Goal: Task Accomplishment & Management: Use online tool/utility

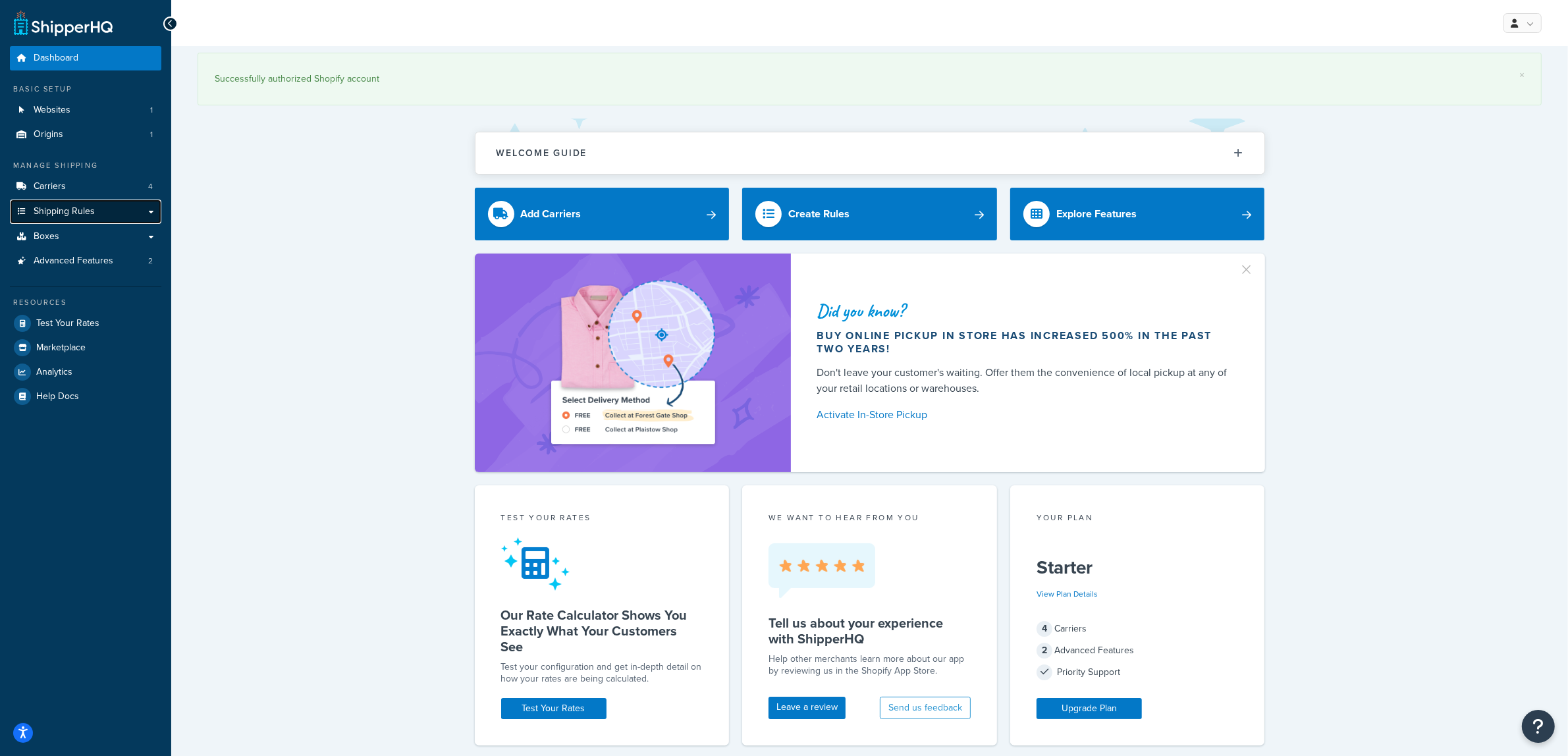
click at [87, 212] on span "Shipping Rules" at bounding box center [64, 211] width 61 height 11
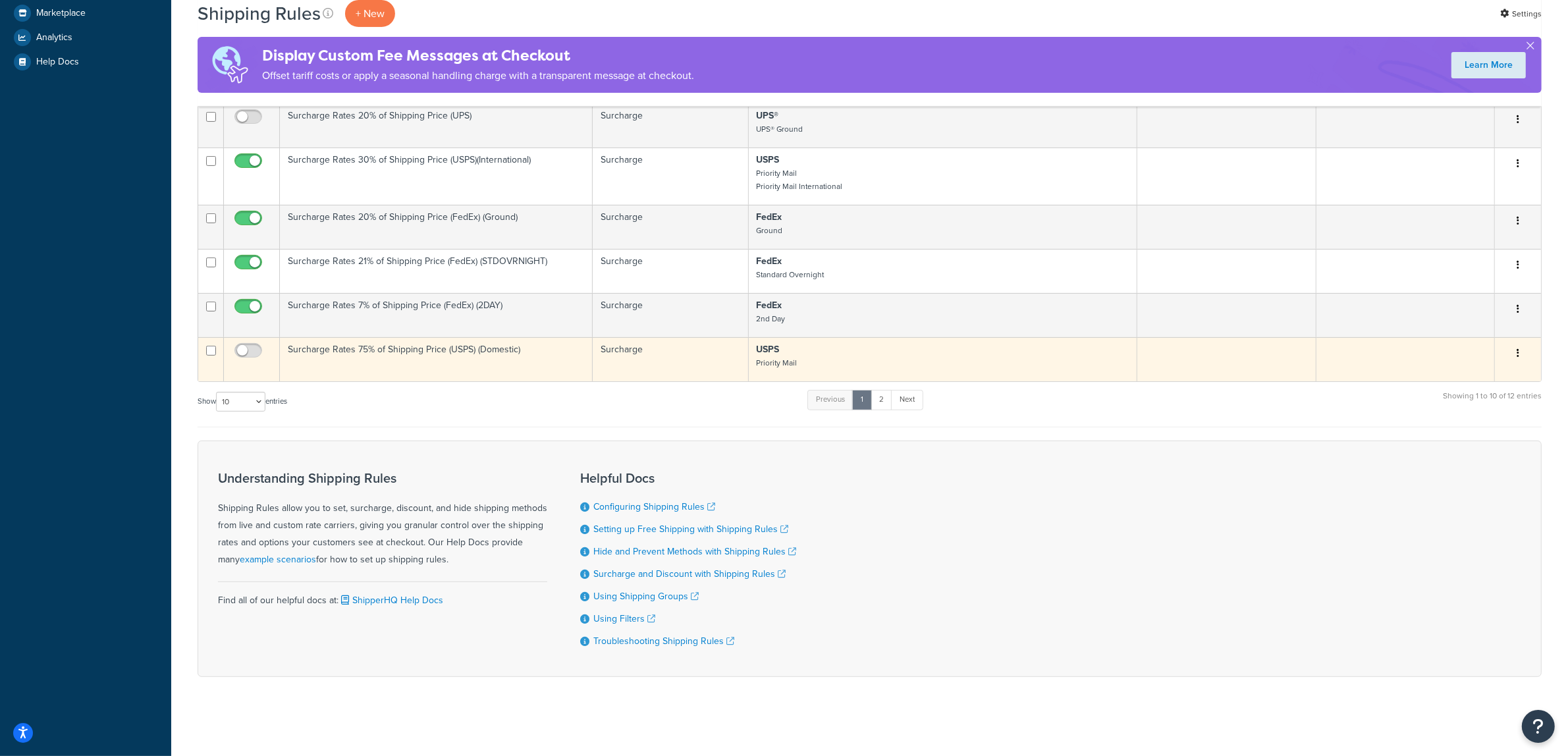
scroll to position [473, 0]
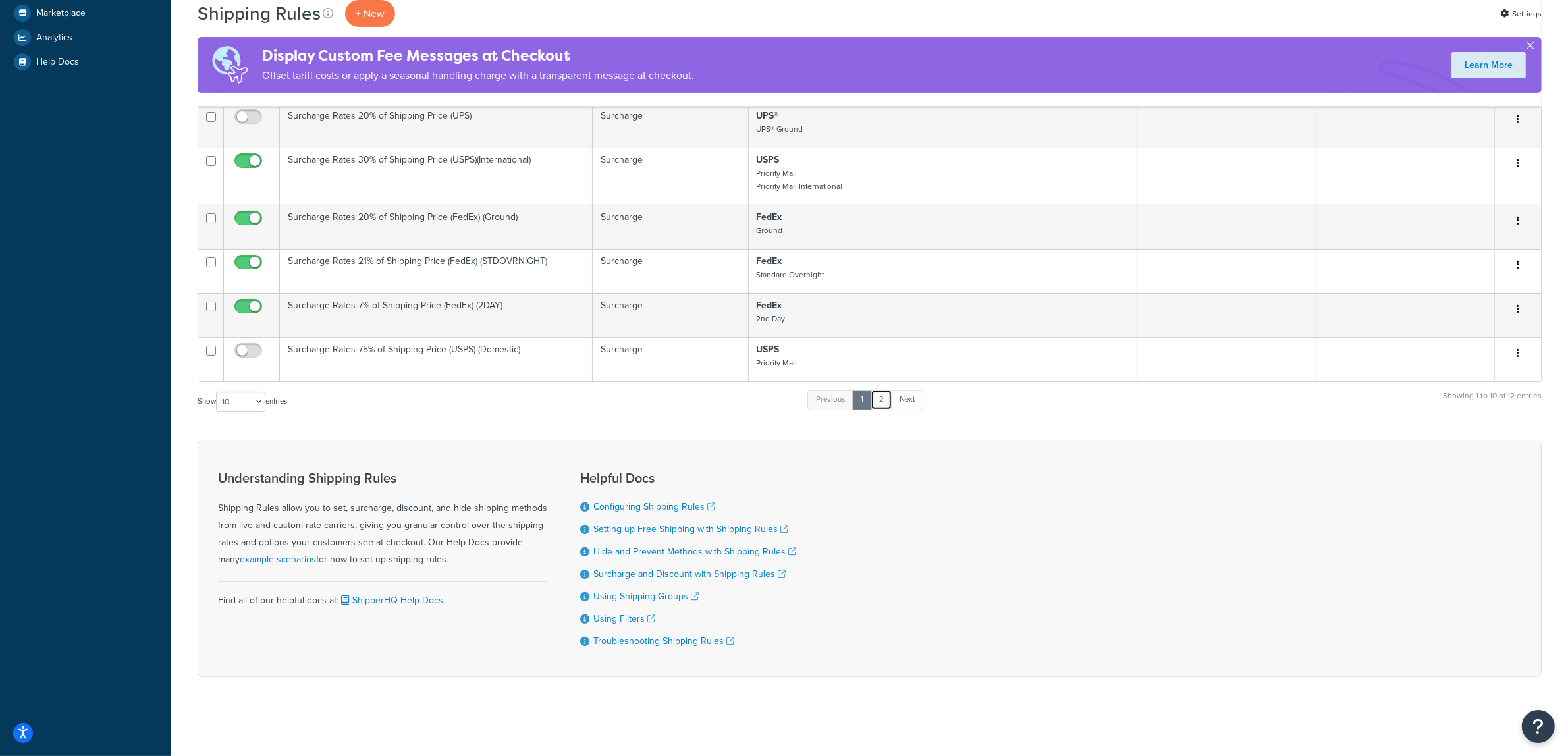
click at [882, 399] on link "2" at bounding box center [881, 399] width 21 height 20
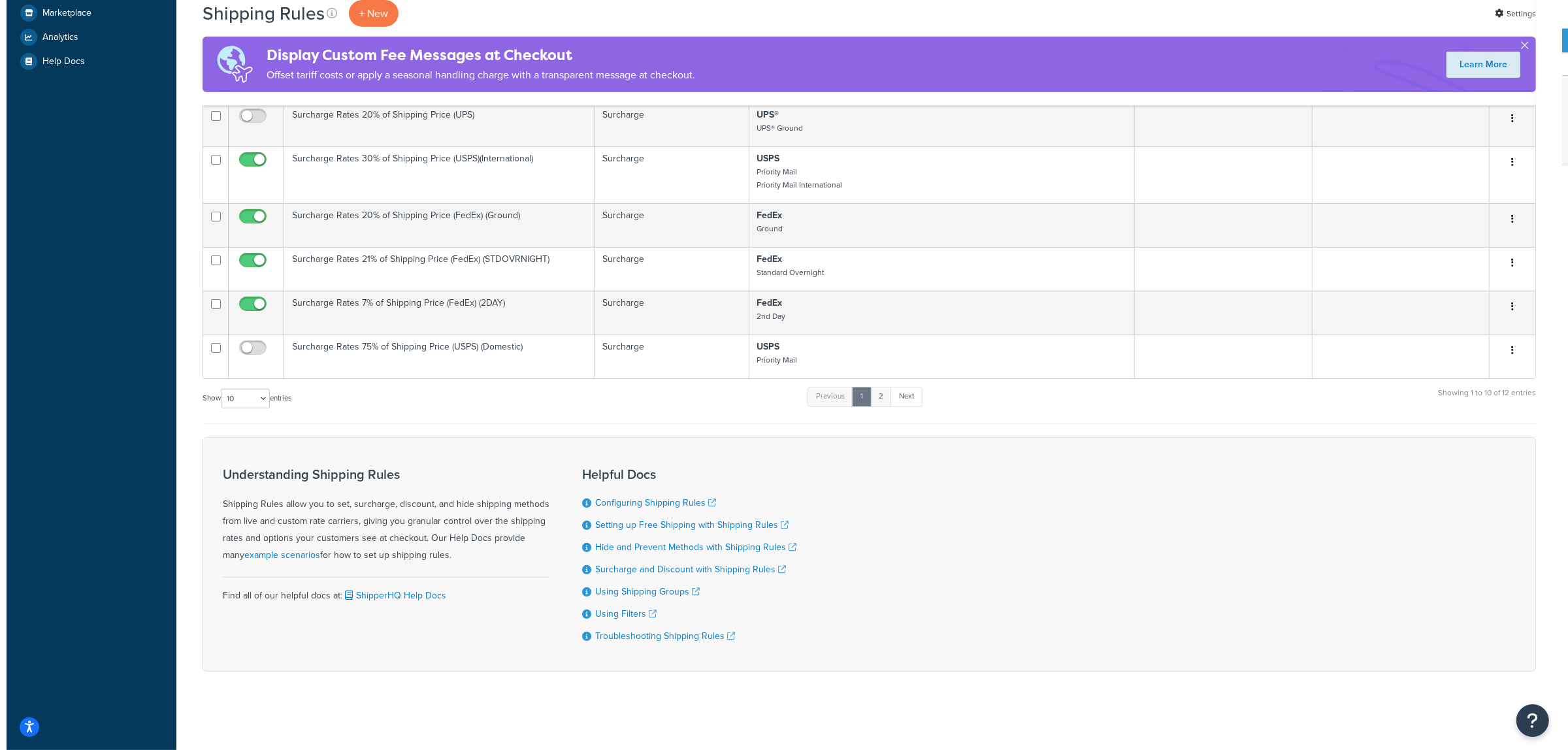
scroll to position [0, 0]
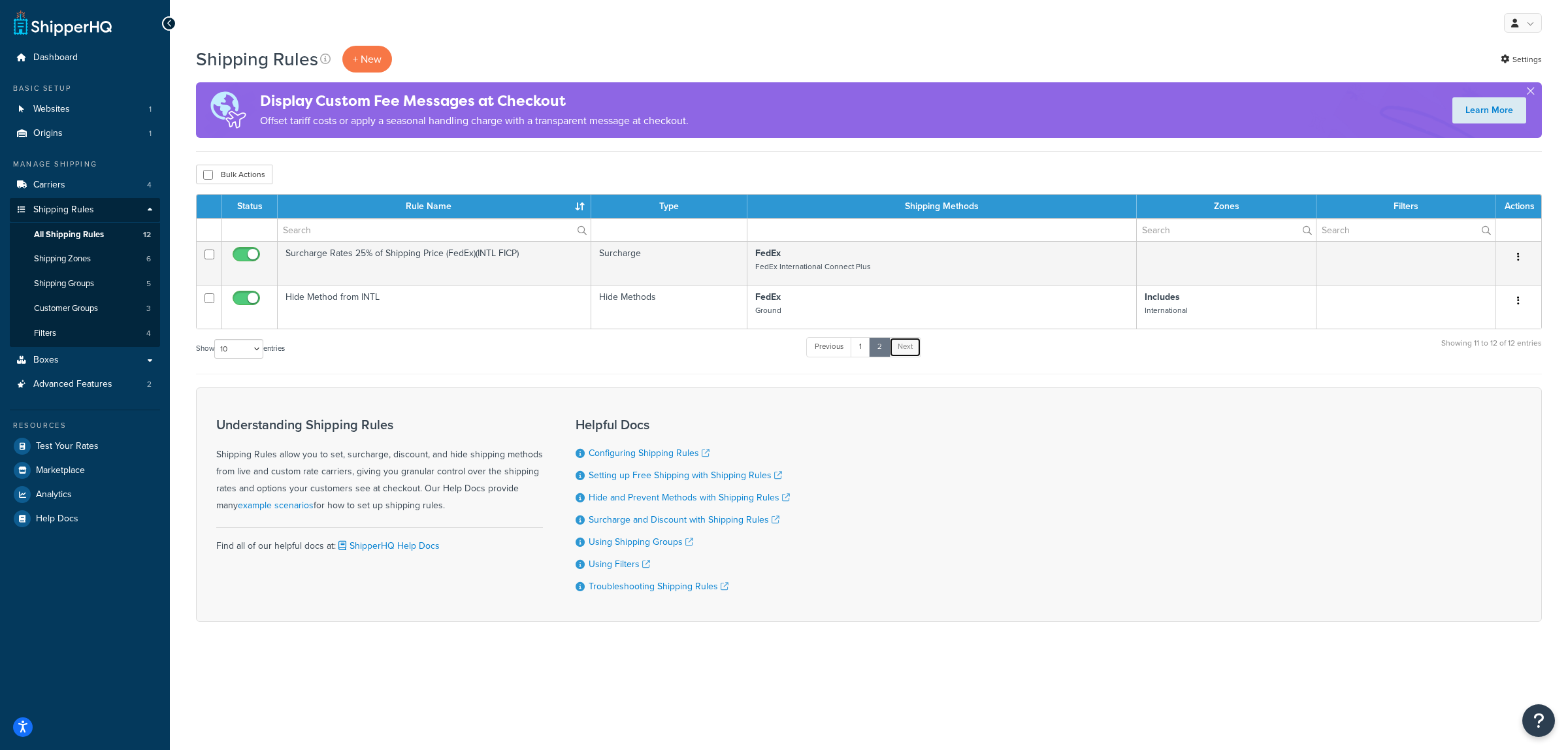
click at [900, 354] on link "Next" at bounding box center [905, 346] width 32 height 20
click at [866, 352] on link "1" at bounding box center [860, 346] width 20 height 20
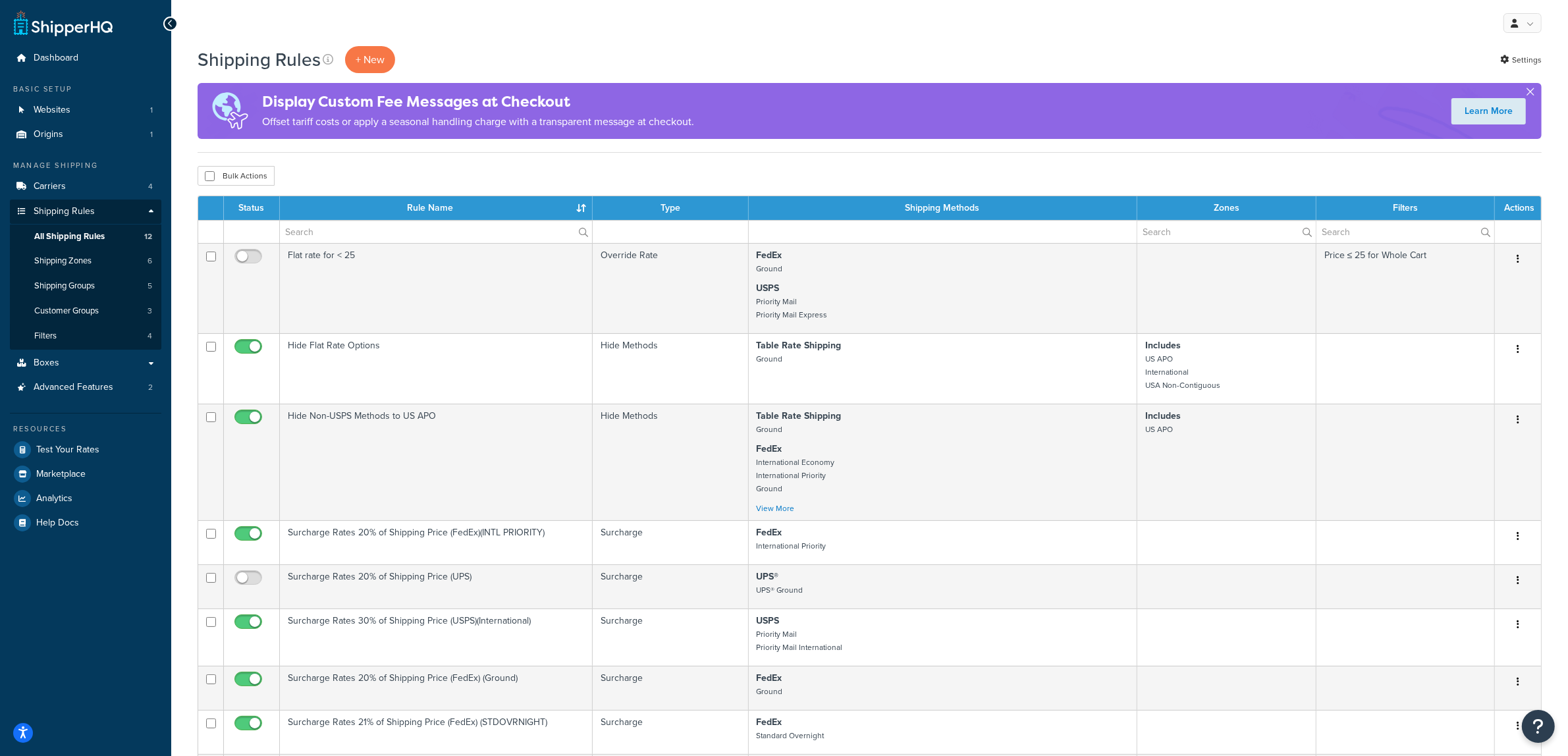
click at [1529, 93] on button "button" at bounding box center [1530, 94] width 3 height 3
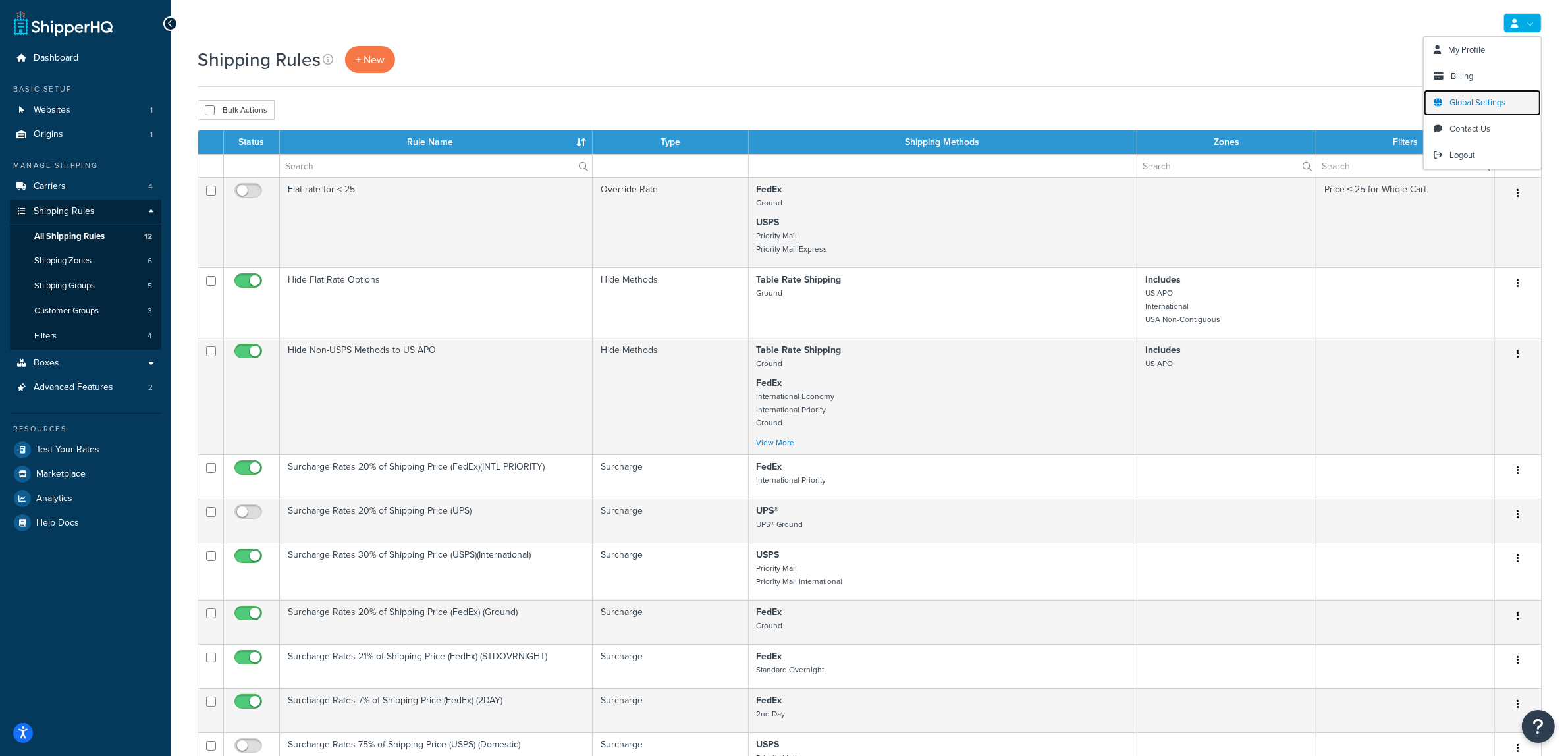
click at [1498, 97] on span "Global Settings" at bounding box center [1477, 102] width 56 height 13
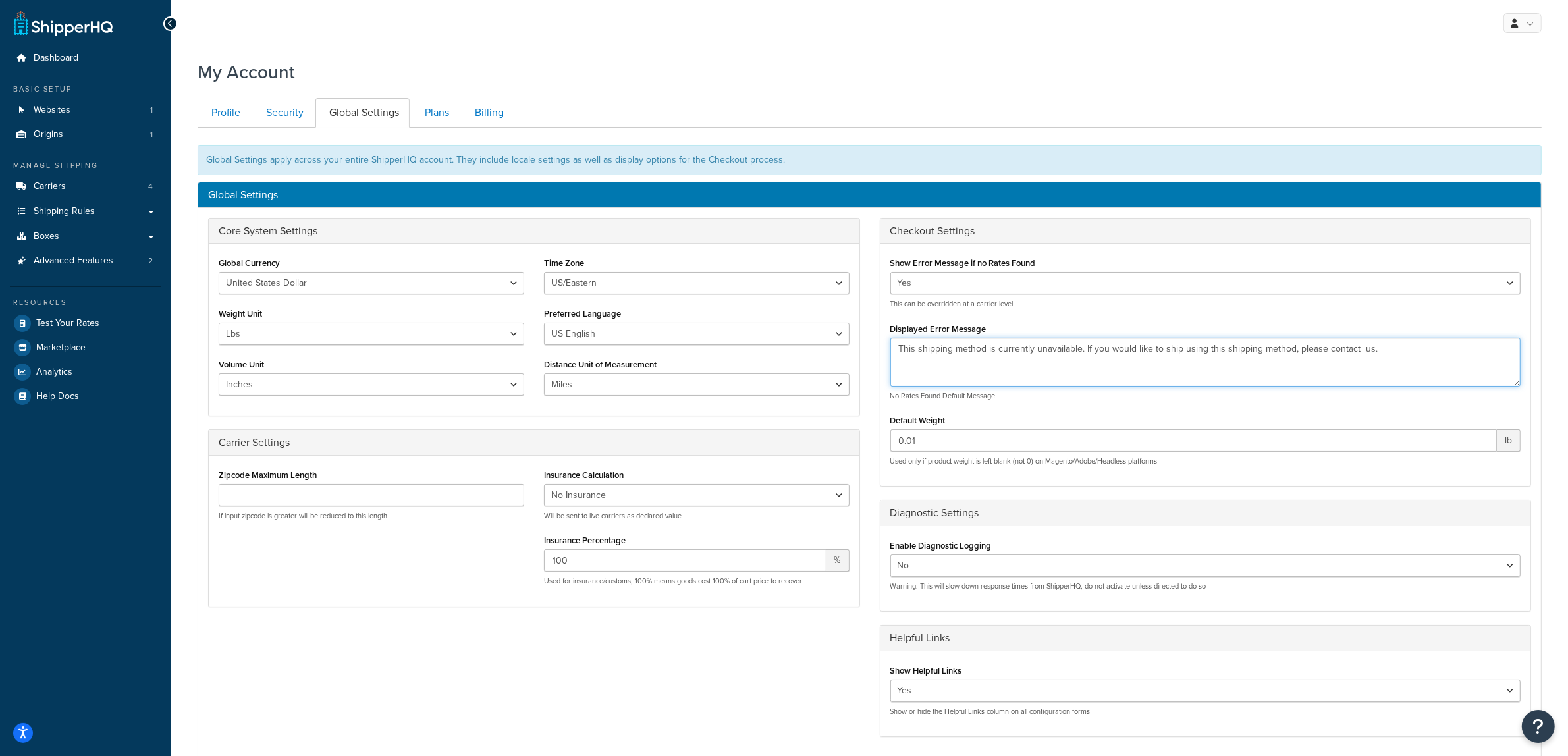
click at [1356, 350] on textarea "This shipping method is currently unavailable. If you would like to ship using …" at bounding box center [1205, 362] width 631 height 49
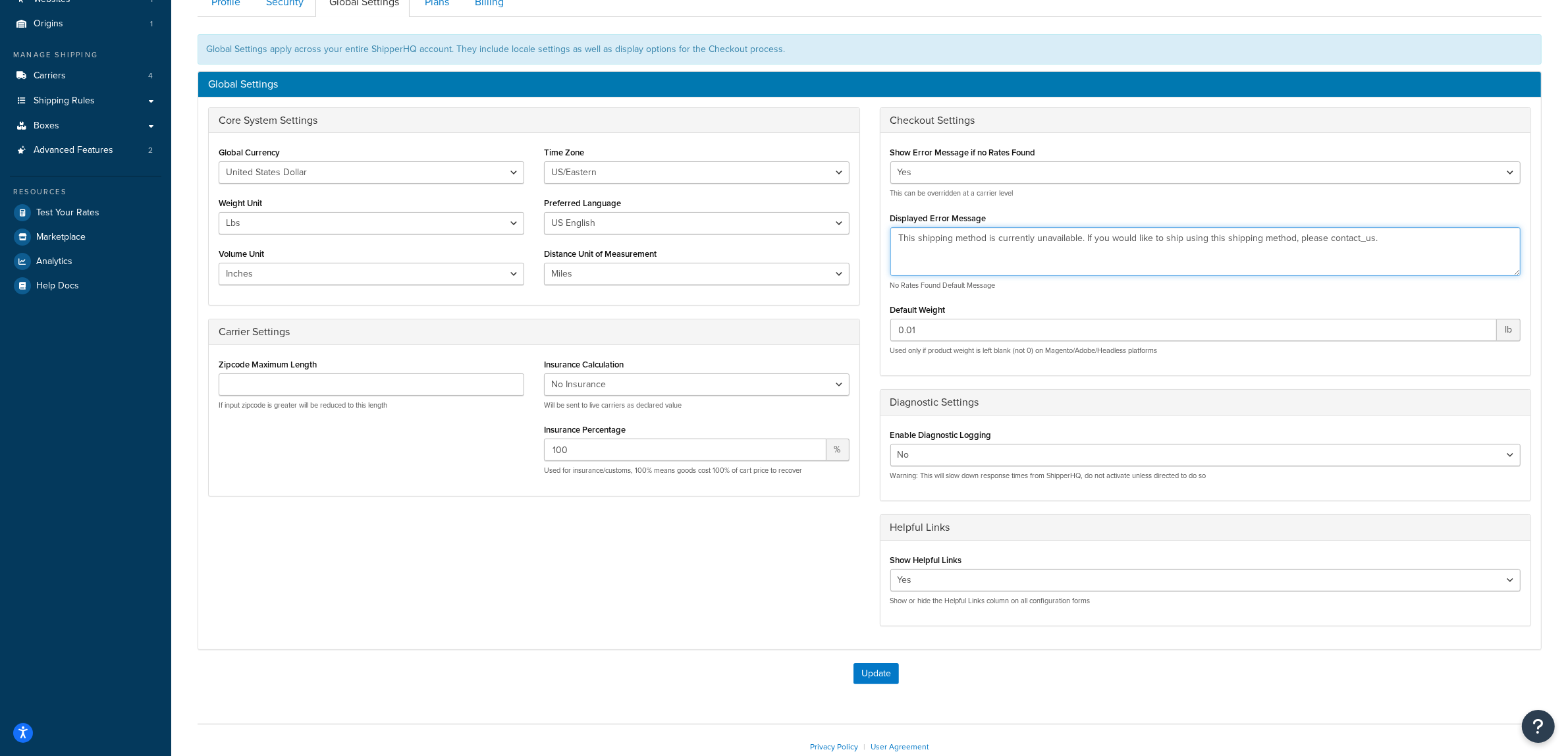
scroll to position [82, 0]
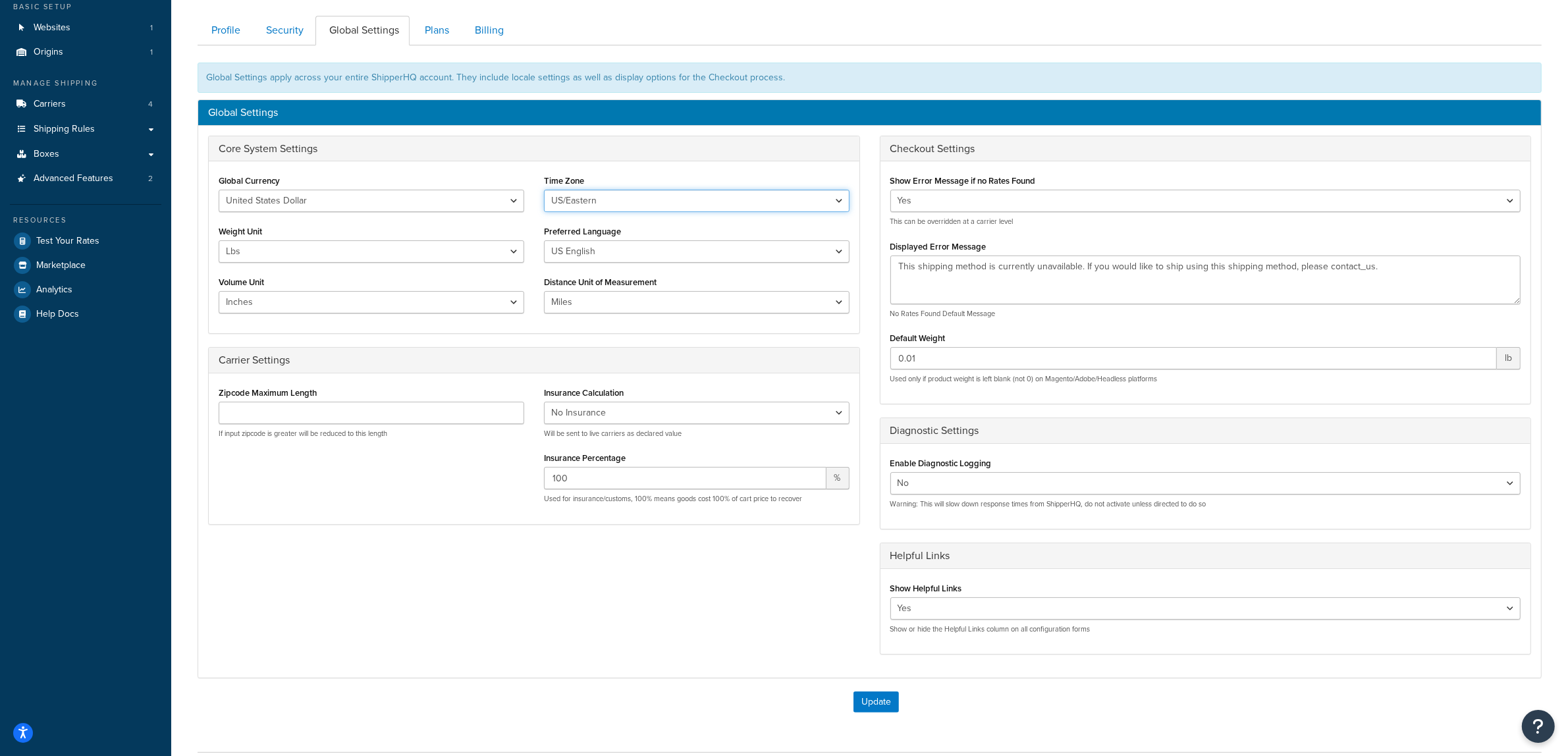
click at [816, 199] on select "US/Hawaii US/Alaska US/Pacific US/Central US/Mountain US/Eastern US/Arizona Afr…" at bounding box center [697, 201] width 306 height 22
select select "US/Central"
click at [544, 191] on select "US/Hawaii US/Alaska US/Pacific US/Central US/Mountain US/Eastern US/Arizona Afr…" at bounding box center [697, 201] width 306 height 22
click at [875, 699] on button "Update" at bounding box center [875, 702] width 45 height 21
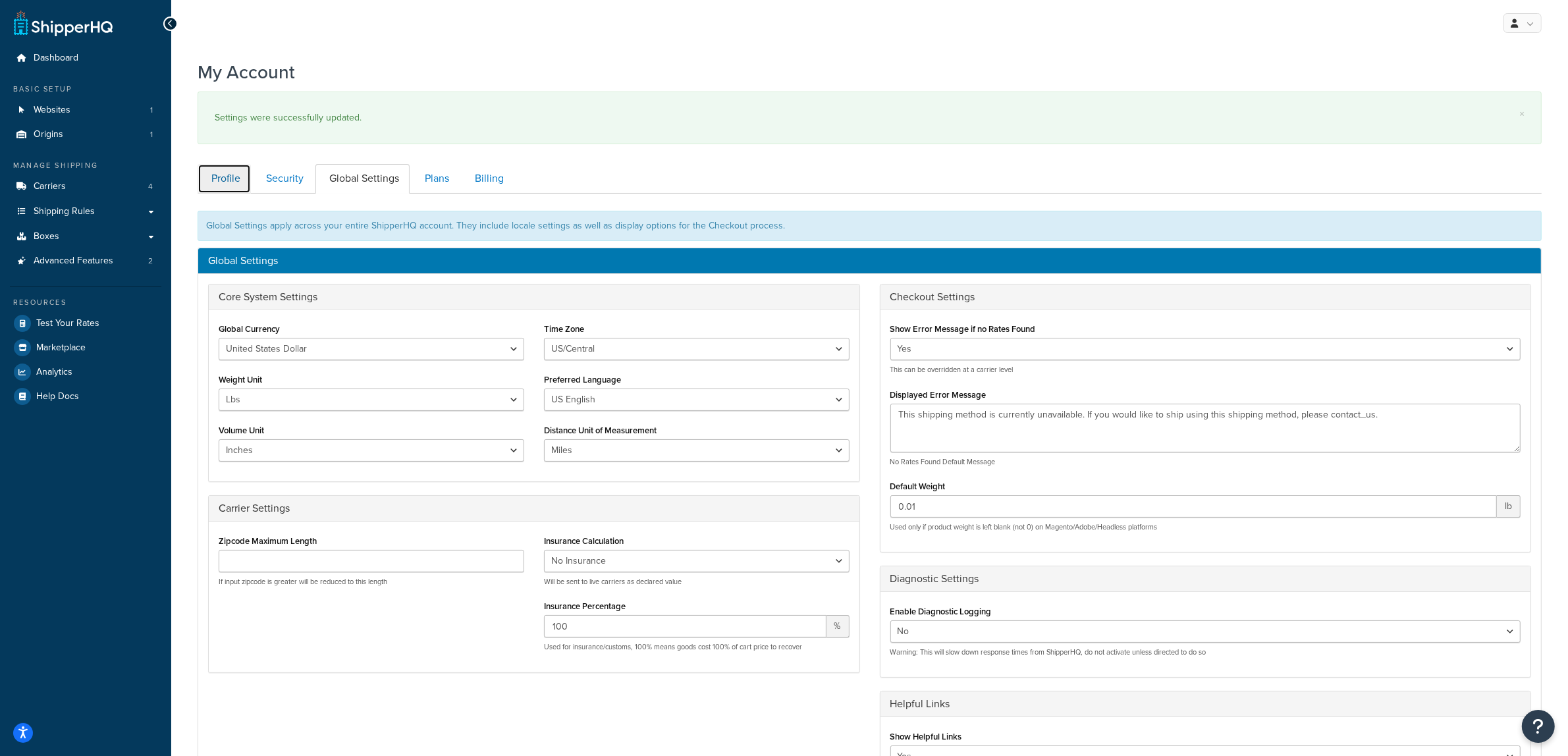
click at [236, 183] on link "Profile" at bounding box center [224, 178] width 53 height 30
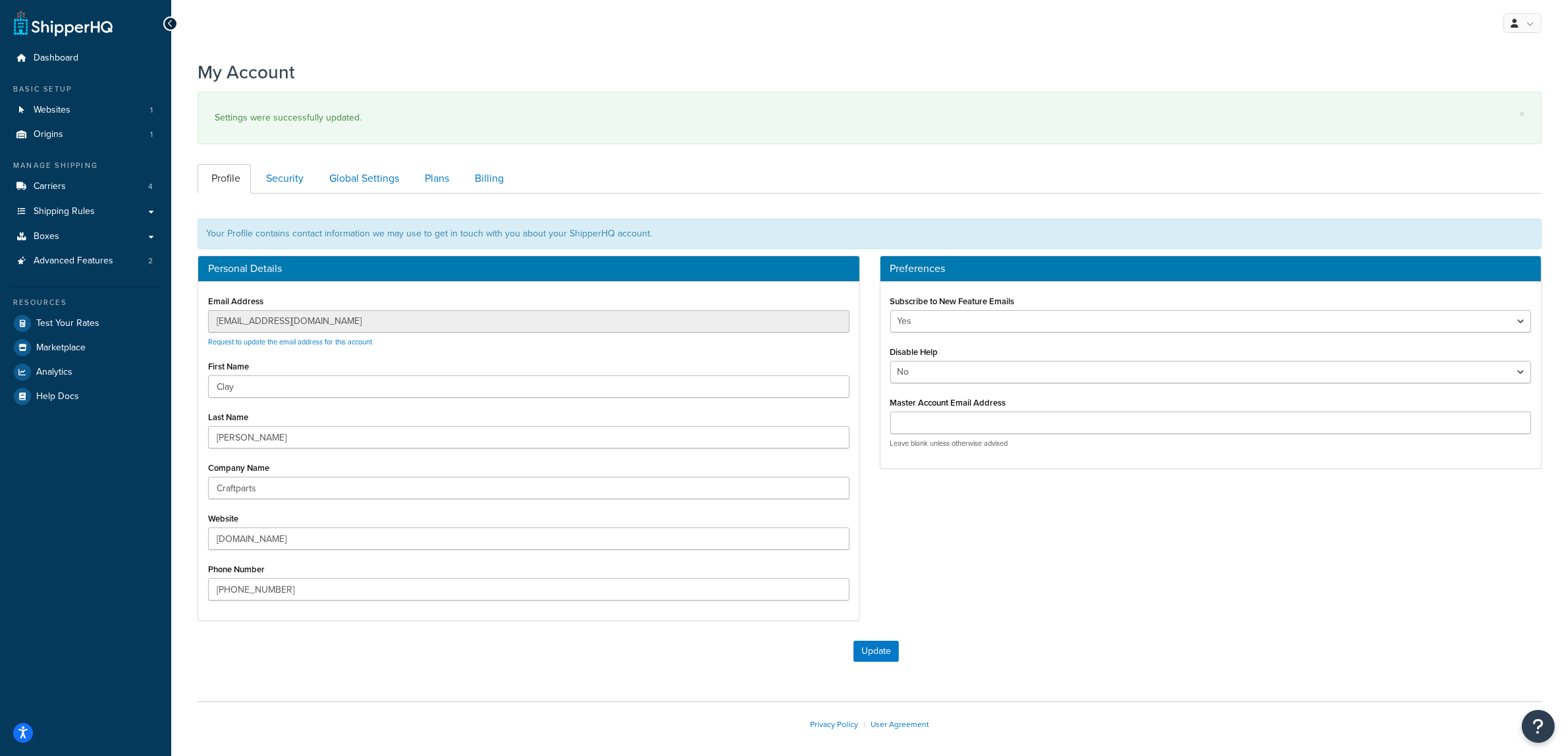
scroll to position [57, 0]
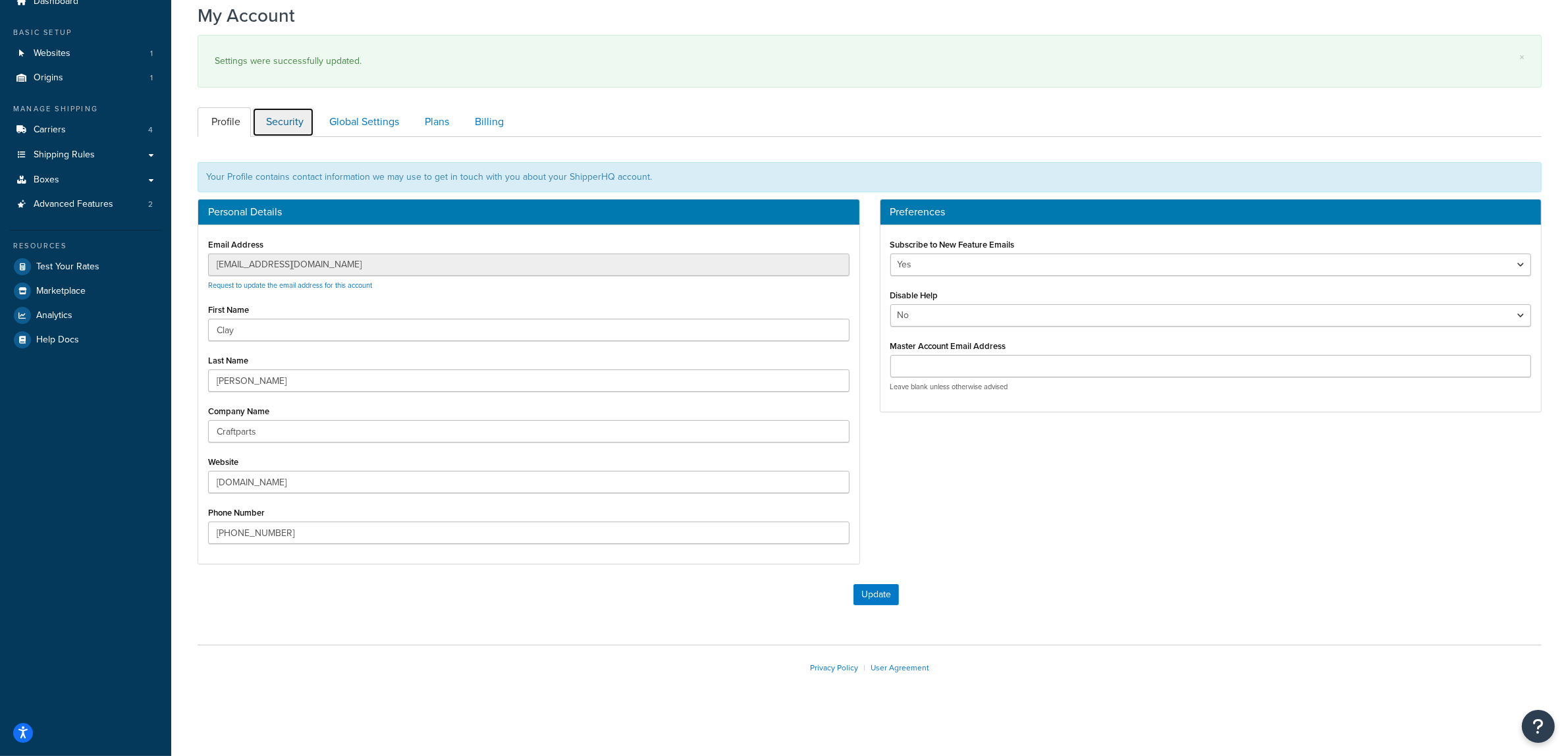
click at [305, 123] on link "Security" at bounding box center [283, 122] width 62 height 30
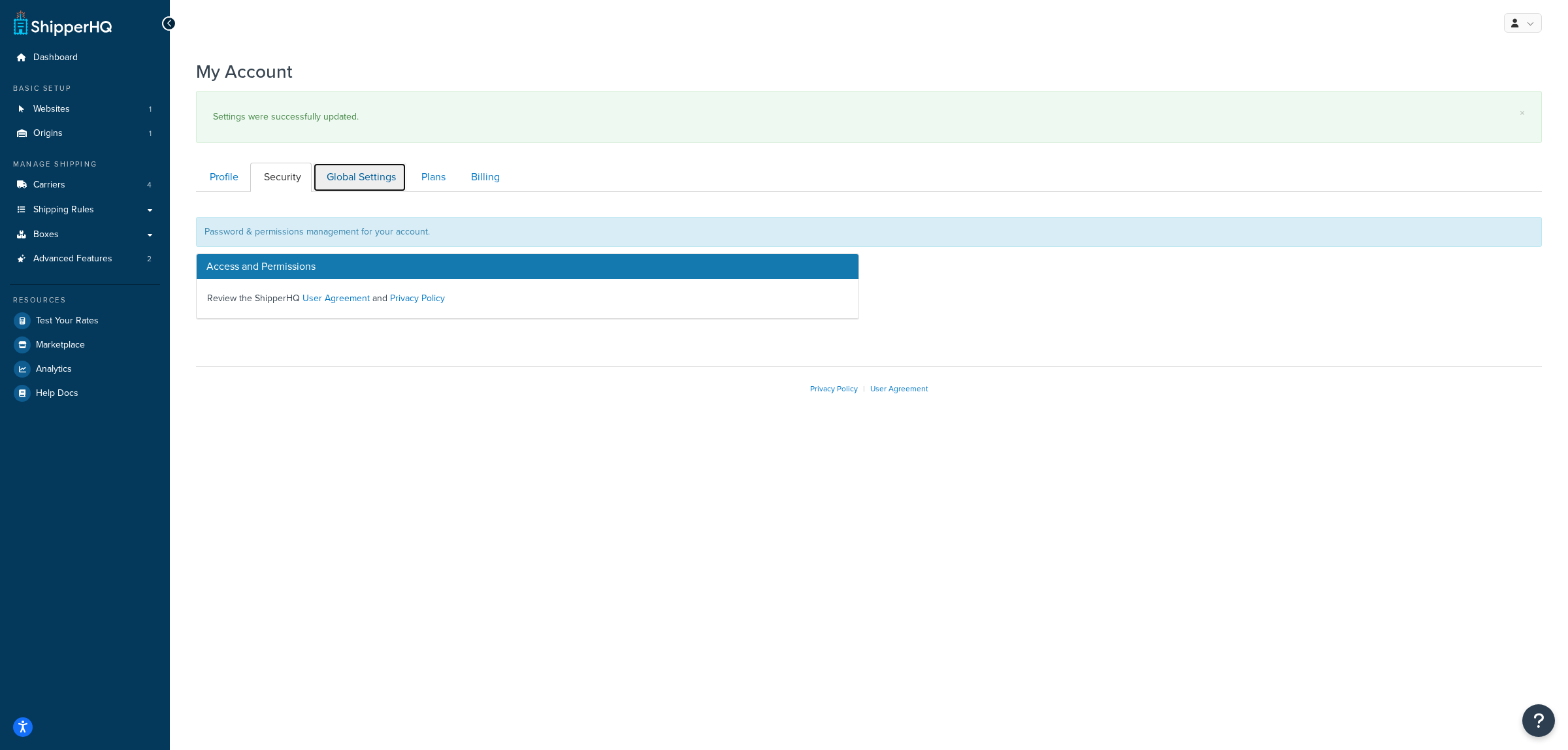
click at [372, 176] on link "Global Settings" at bounding box center [359, 177] width 94 height 30
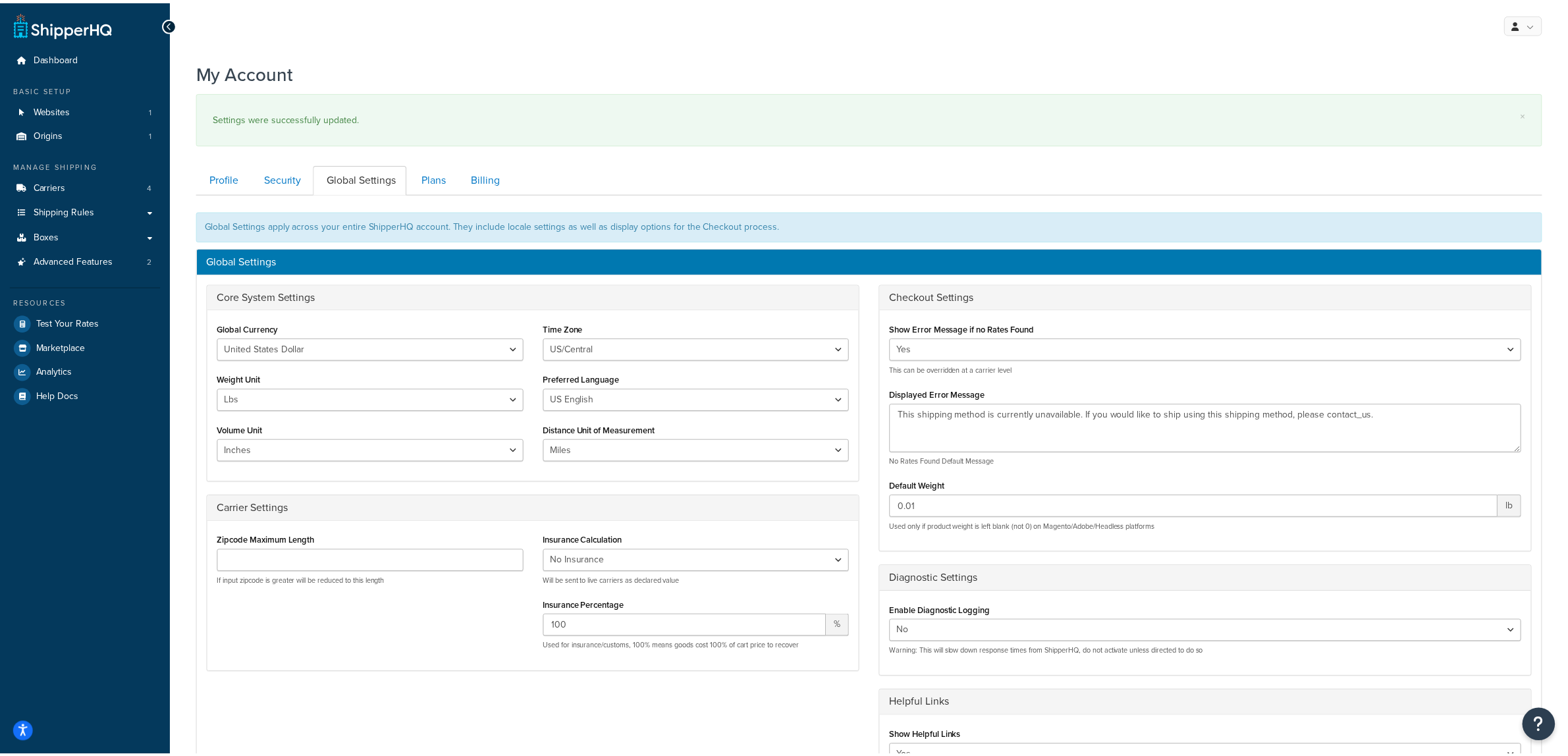
scroll to position [194, 0]
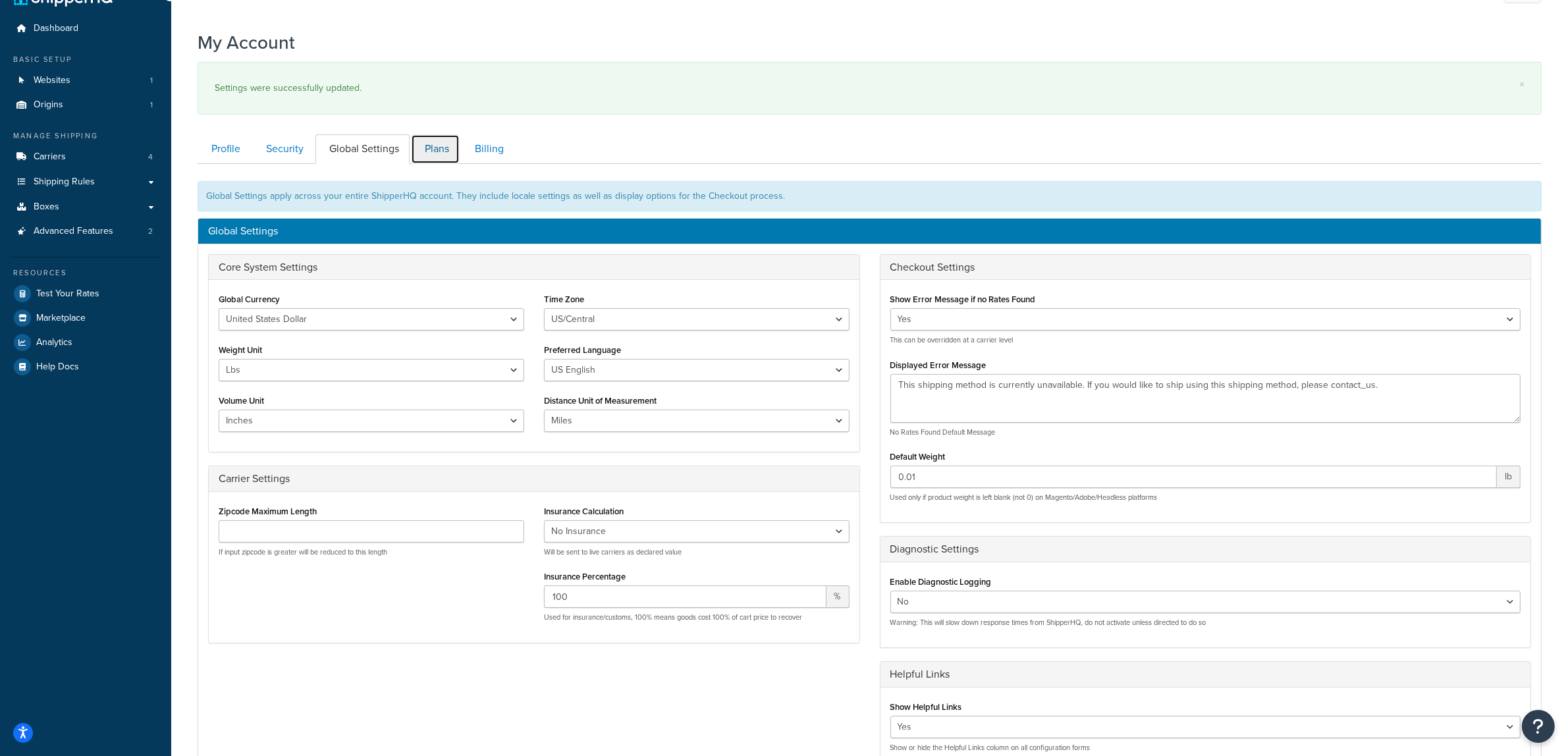
click at [457, 154] on link "Plans" at bounding box center [435, 149] width 49 height 30
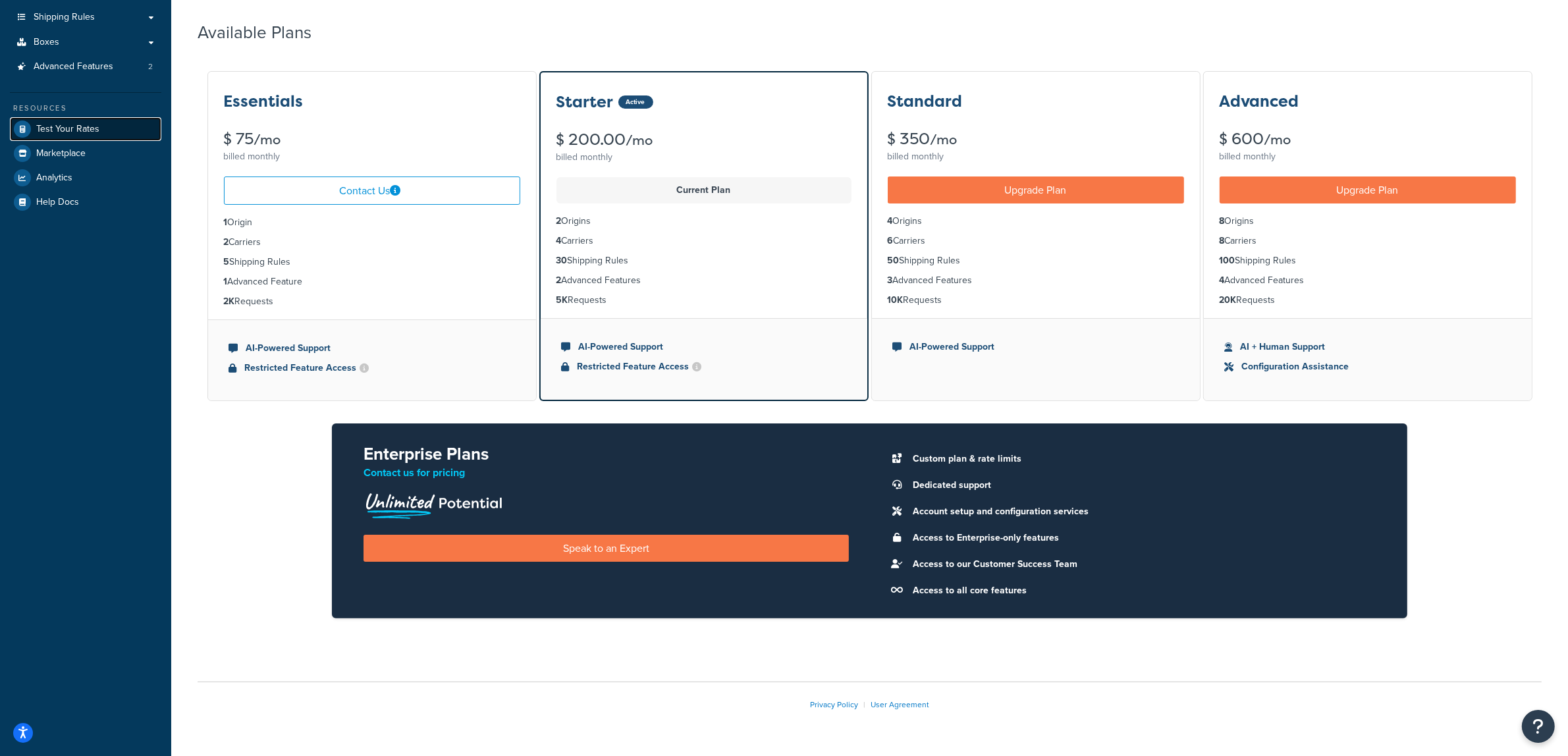
click at [52, 126] on span "Test Your Rates" at bounding box center [68, 129] width 64 height 11
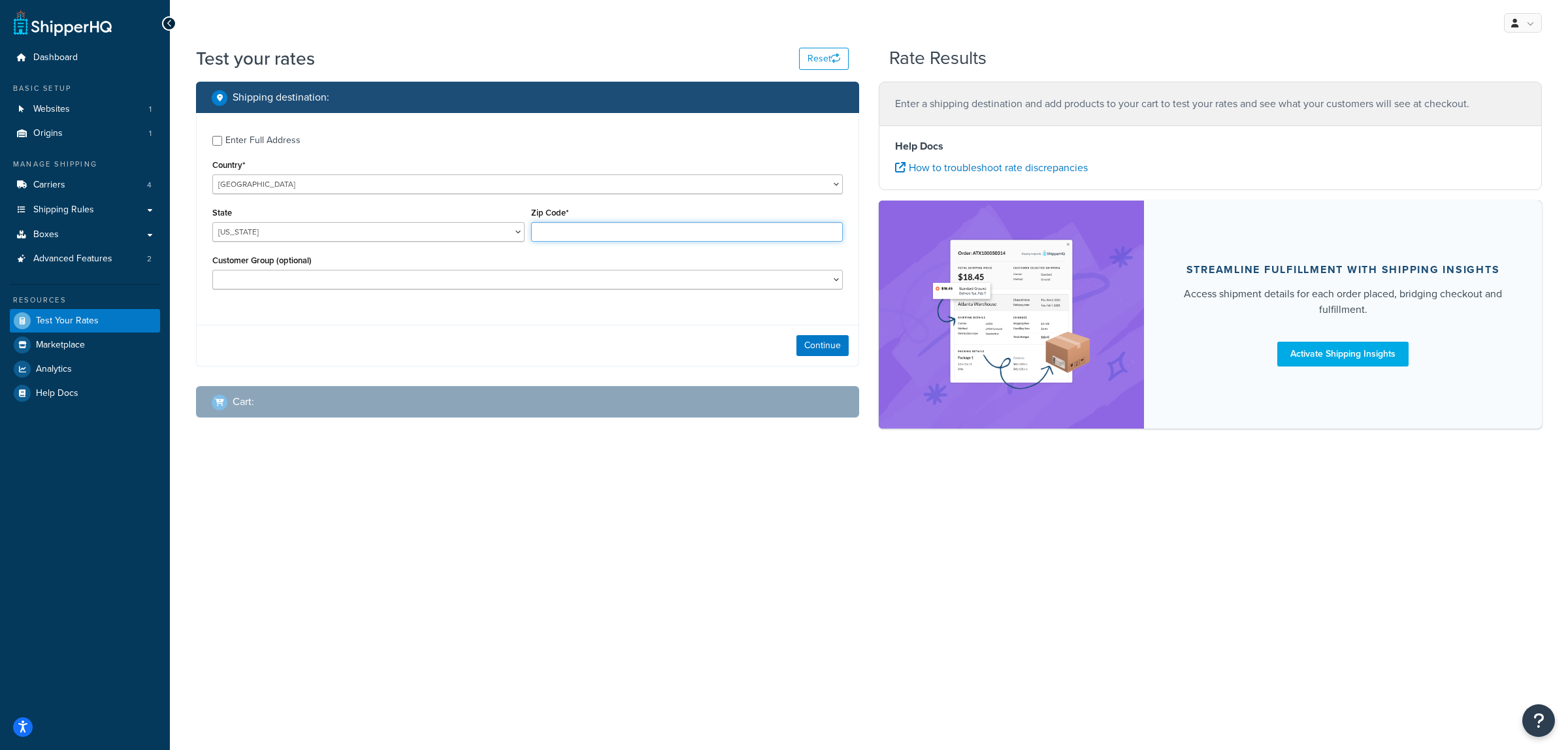
click at [564, 229] on input "Zip Code*" at bounding box center [687, 232] width 313 height 20
click at [422, 231] on select "[US_STATE] [US_STATE] [US_STATE] [US_STATE] [US_STATE] Armed Forces Americas Ar…" at bounding box center [368, 232] width 313 height 20
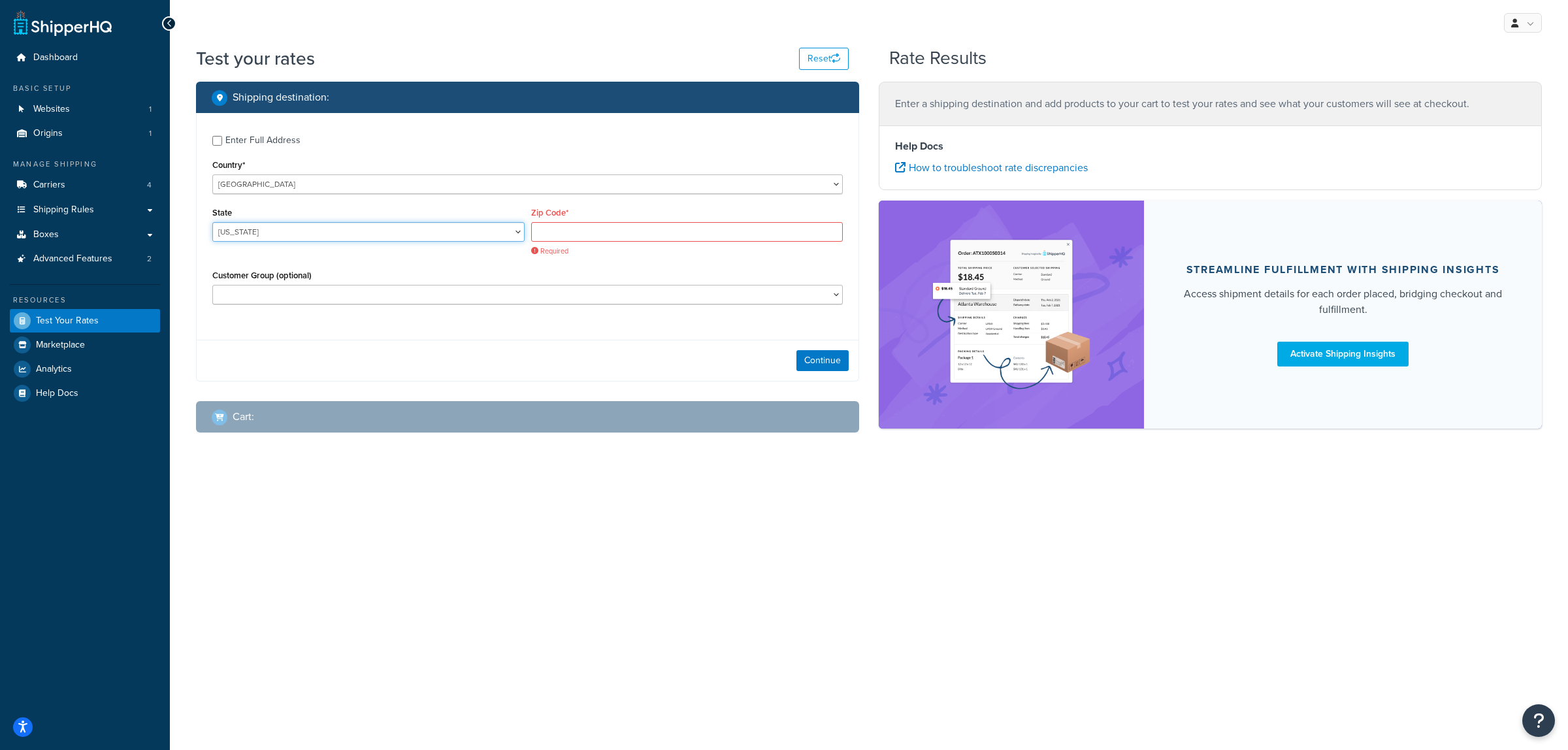
select select "CA"
click at [212, 222] on select "[US_STATE] [US_STATE] [US_STATE] [US_STATE] [US_STATE] Armed Forces Americas Ar…" at bounding box center [368, 232] width 313 height 20
click at [588, 229] on input "Zip Code*" at bounding box center [687, 232] width 313 height 20
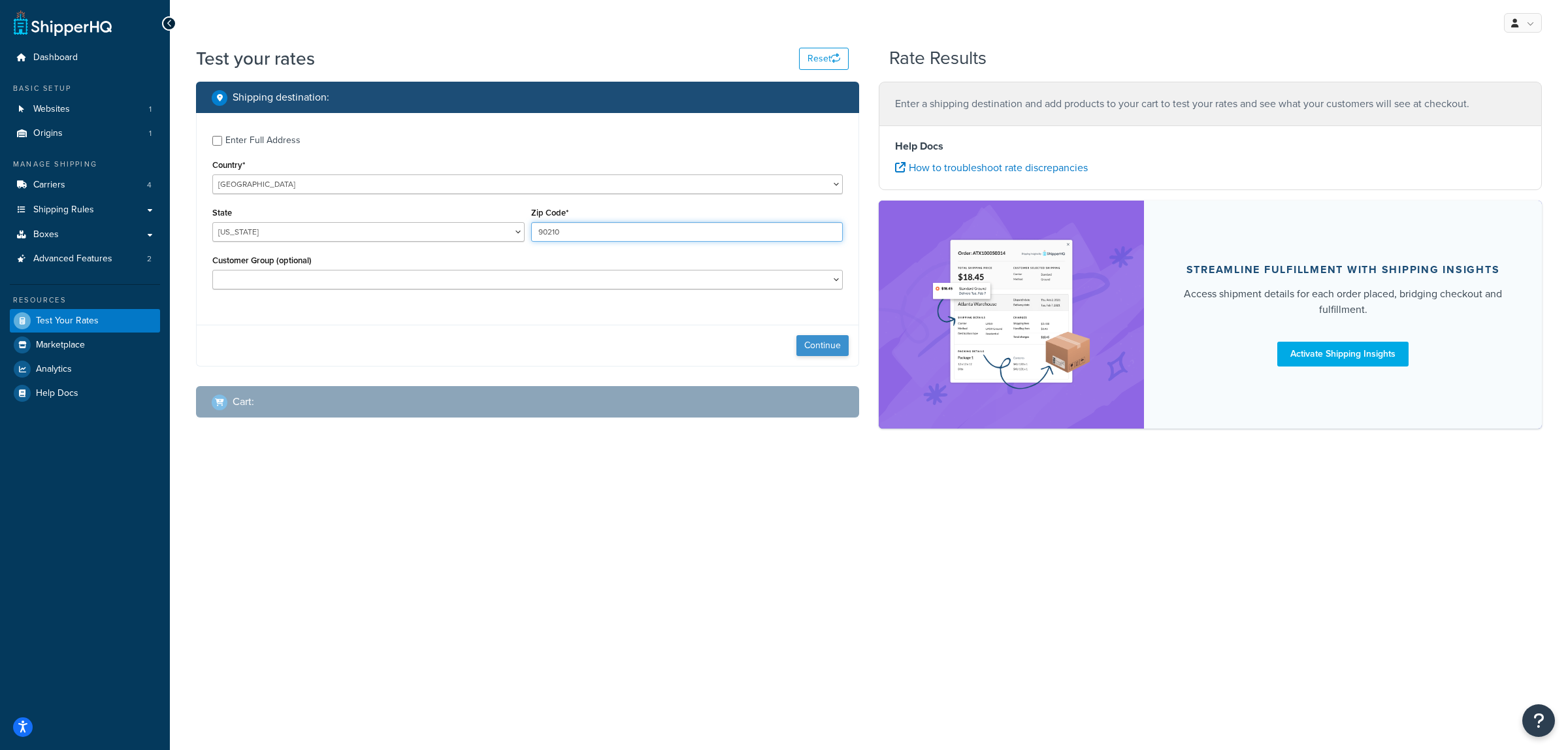
type input "90210"
click at [813, 346] on button "Continue" at bounding box center [822, 346] width 52 height 21
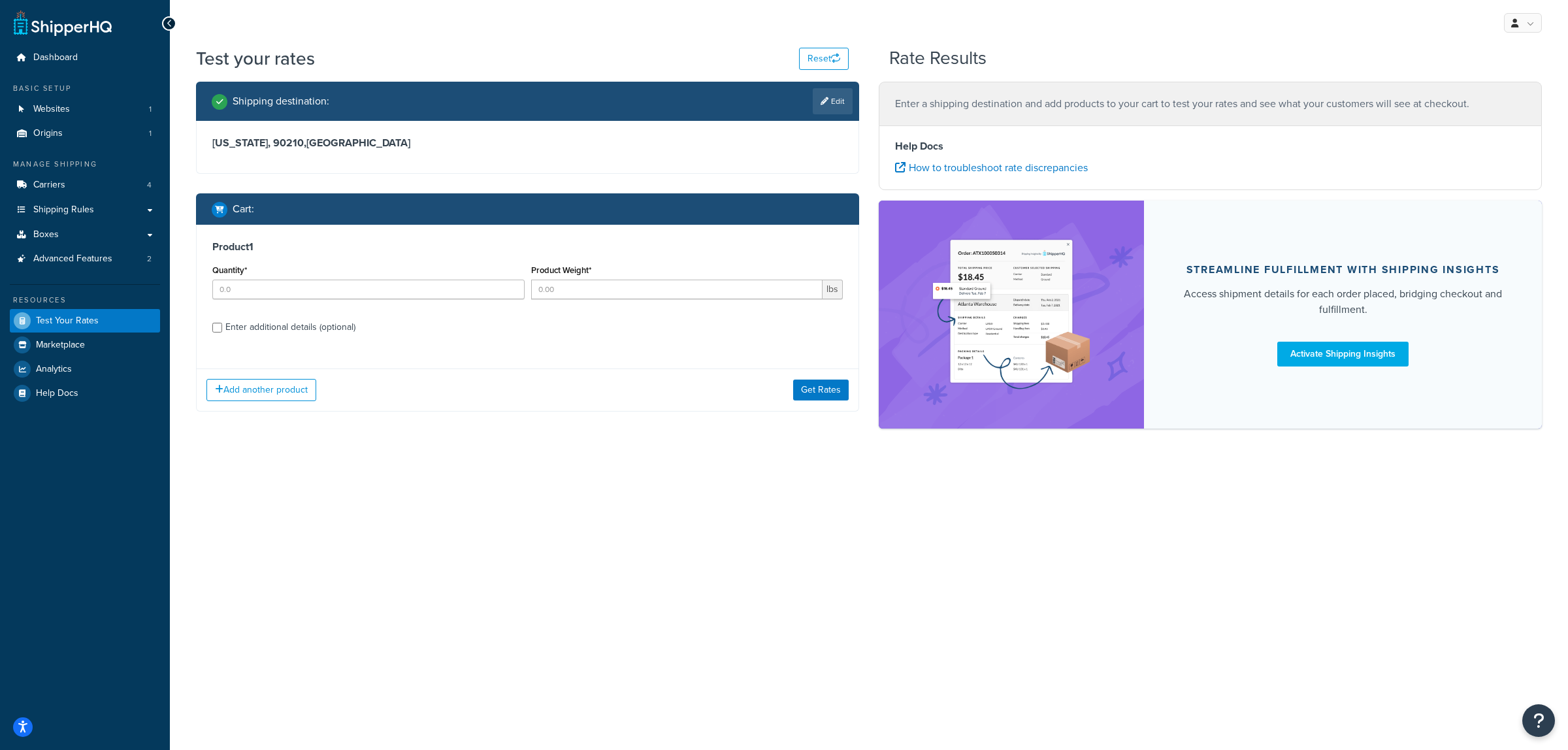
click at [451, 276] on div "Quantity*" at bounding box center [368, 280] width 313 height 37
click at [453, 283] on input "Quantity*" at bounding box center [368, 289] width 313 height 20
type input "1"
click at [567, 283] on input "Product Weight*" at bounding box center [677, 289] width 292 height 20
type input "40"
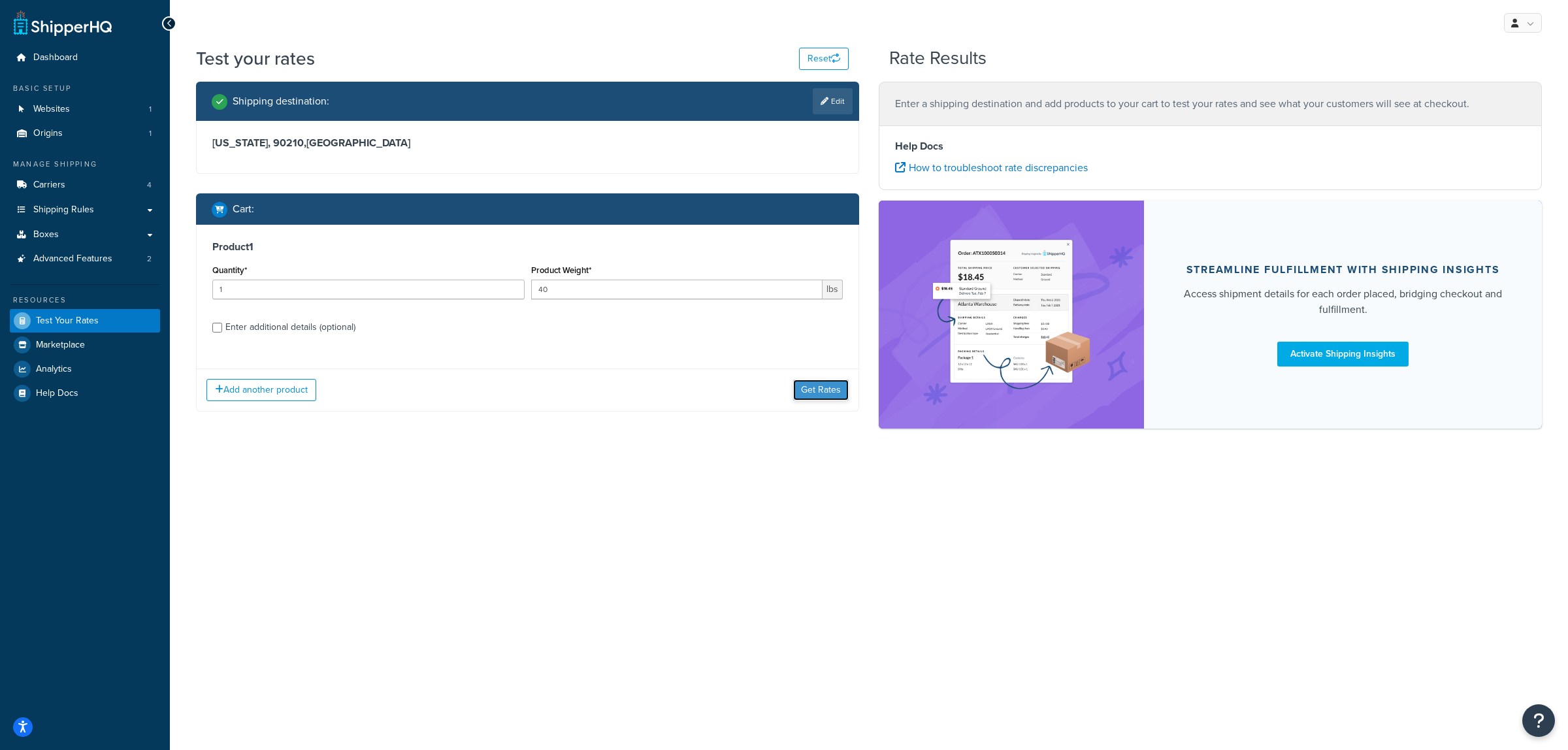
click at [835, 384] on button "Get Rates" at bounding box center [820, 390] width 55 height 21
